Goal: Transaction & Acquisition: Book appointment/travel/reservation

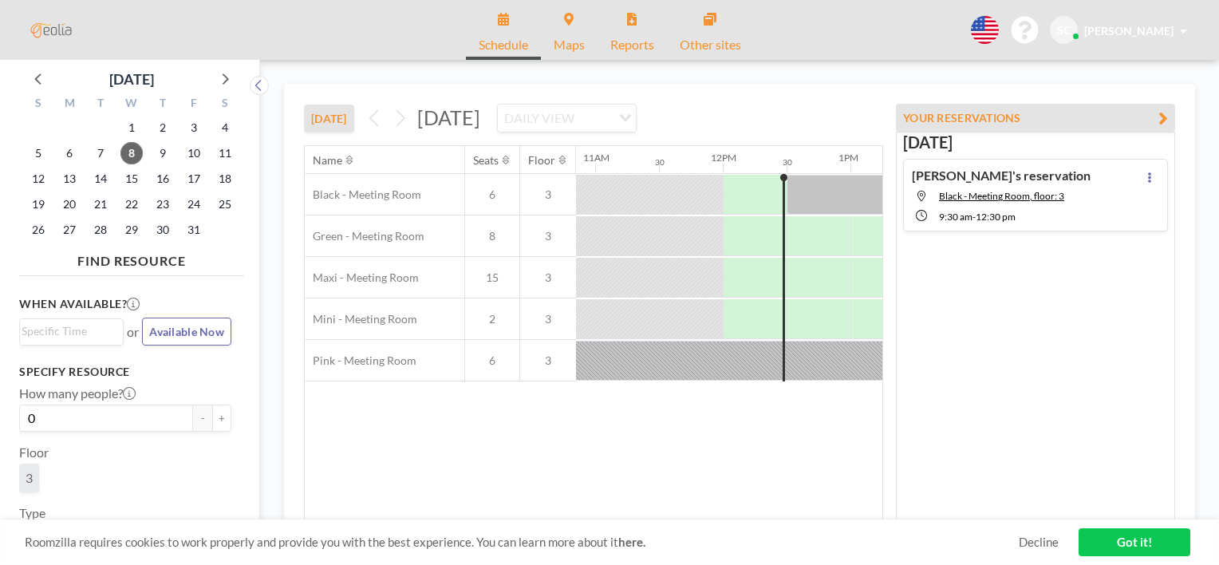
scroll to position [0, 1468]
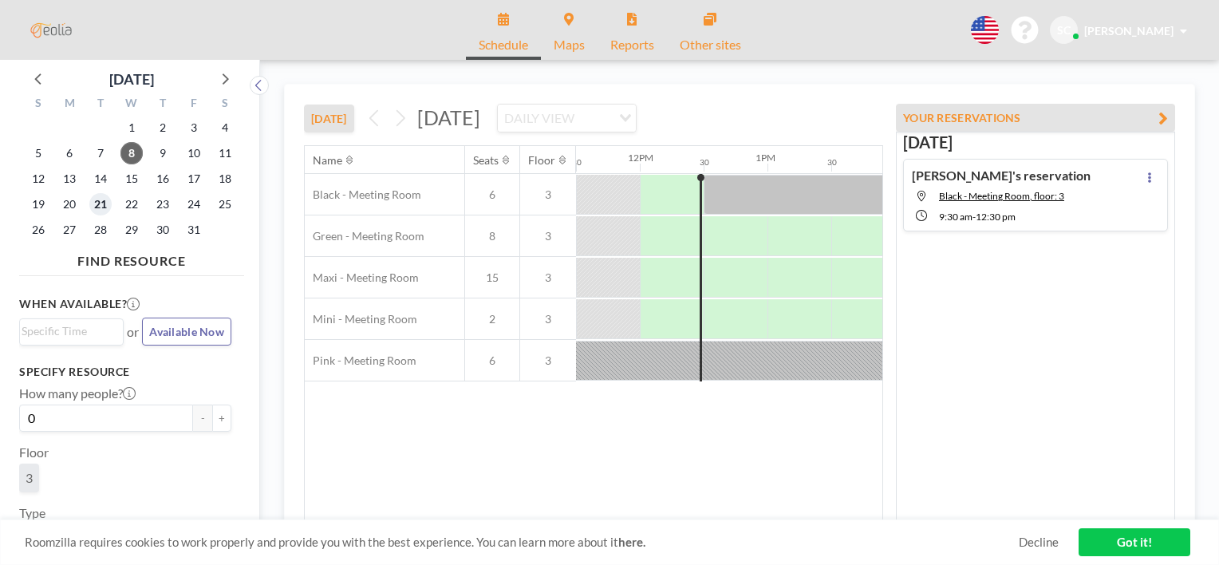
click at [101, 207] on span "21" at bounding box center [100, 204] width 22 height 22
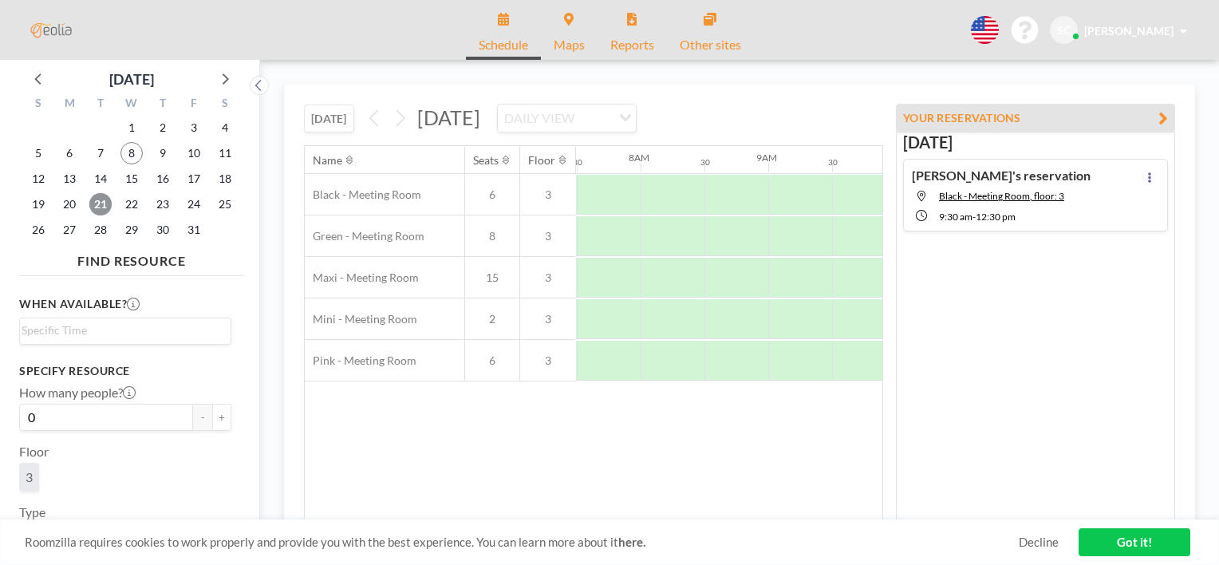
scroll to position [0, 957]
click at [850, 283] on div at bounding box center [863, 278] width 64 height 40
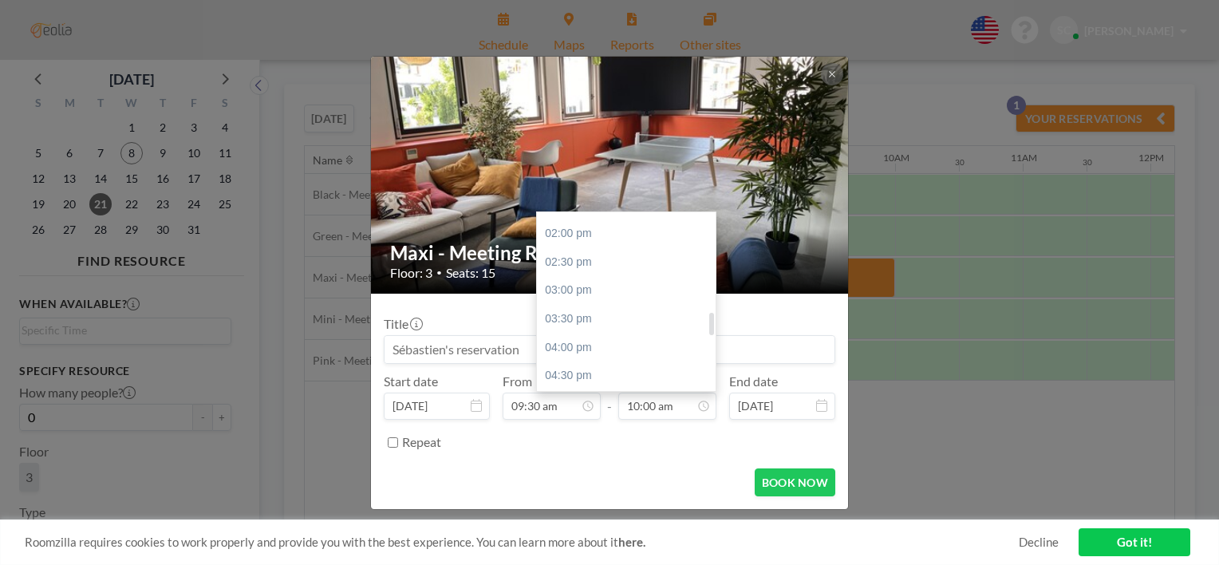
scroll to position [787, 0]
click at [611, 297] on div "03:00 pm" at bounding box center [630, 291] width 187 height 29
type input "03:00 pm"
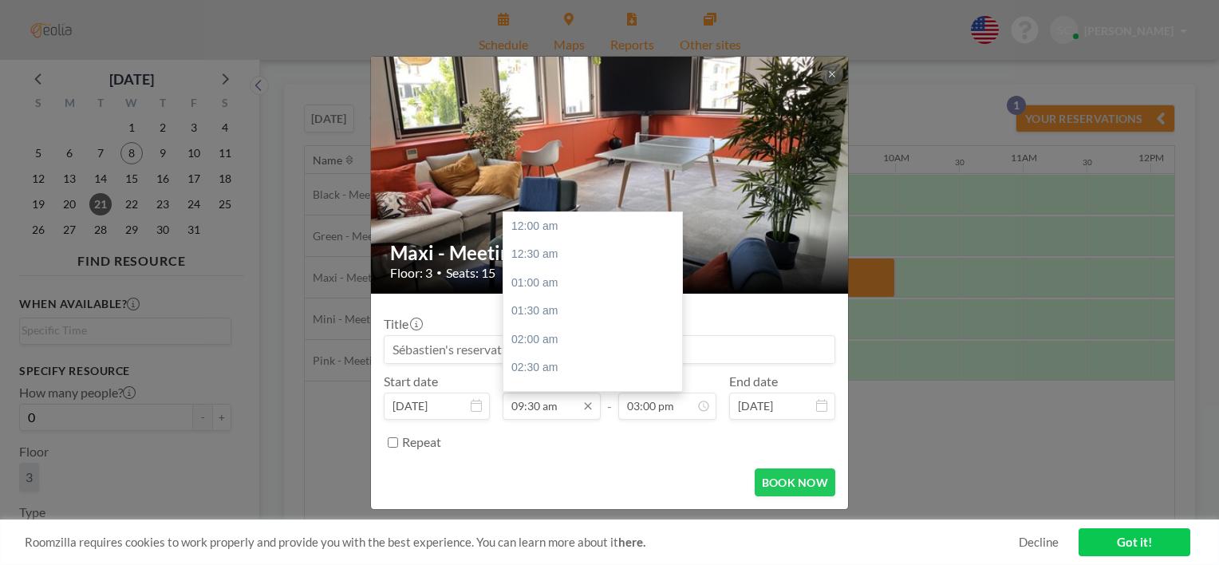
scroll to position [539, 0]
click at [558, 262] on div "10:00 am" at bounding box center [596, 254] width 187 height 29
type input "10:00 am"
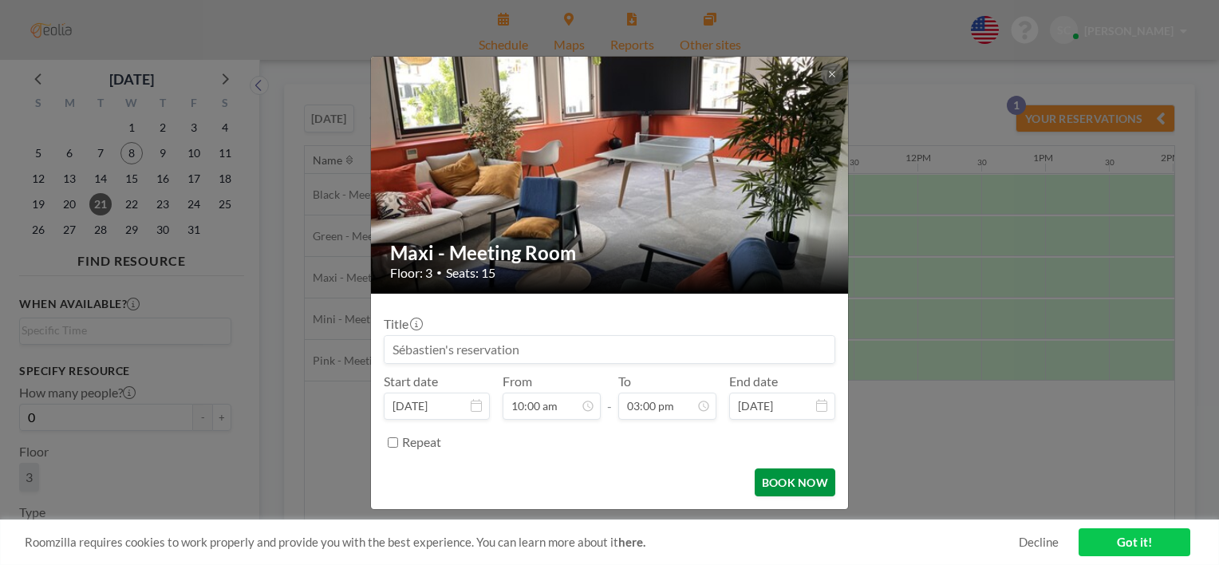
scroll to position [0, 1213]
click at [814, 488] on button "BOOK NOW" at bounding box center [795, 482] width 81 height 28
